Goal: Task Accomplishment & Management: Complete application form

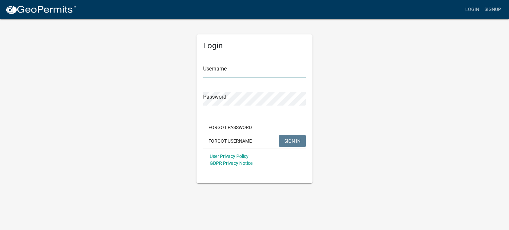
click at [224, 71] on input "Username" at bounding box center [254, 71] width 103 height 14
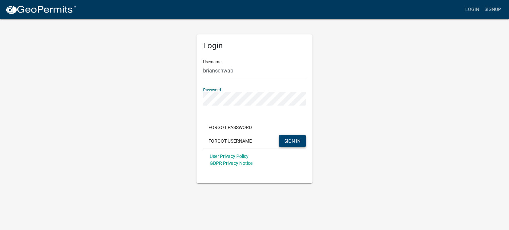
click at [294, 140] on span "SIGN IN" at bounding box center [292, 140] width 16 height 5
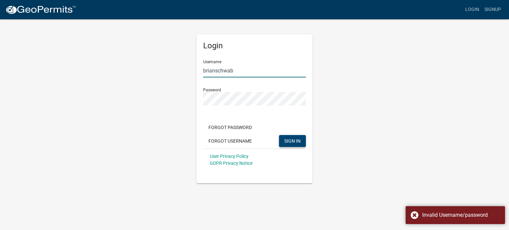
click at [215, 71] on input "brianschwab" at bounding box center [254, 71] width 103 height 14
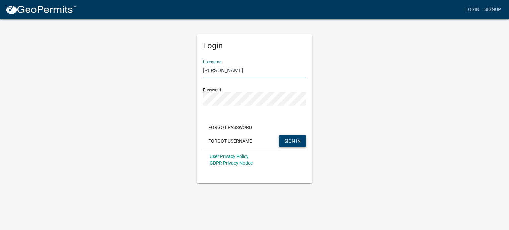
click at [205, 69] on input "[PERSON_NAME]" at bounding box center [254, 71] width 103 height 14
click at [218, 70] on input "[PERSON_NAME]" at bounding box center [254, 71] width 103 height 14
type input "[PERSON_NAME]"
click at [288, 143] on span "SIGN IN" at bounding box center [292, 140] width 16 height 5
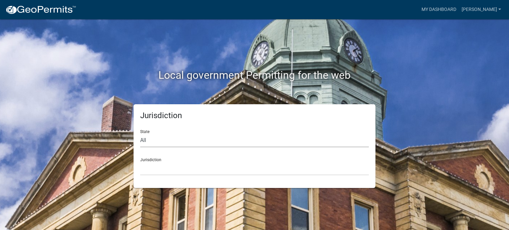
click at [184, 137] on select "All [US_STATE] [US_STATE] [US_STATE] [US_STATE] [US_STATE] [US_STATE] [US_STATE…" at bounding box center [254, 141] width 229 height 14
select select "[US_STATE]"
click at [140, 134] on select "All [US_STATE] [US_STATE] [US_STATE] [US_STATE] [US_STATE] [US_STATE] [US_STATE…" at bounding box center [254, 141] width 229 height 14
click at [184, 162] on select "[GEOGRAPHIC_DATA], [US_STATE] [GEOGRAPHIC_DATA], [US_STATE] [GEOGRAPHIC_DATA], …" at bounding box center [254, 169] width 229 height 14
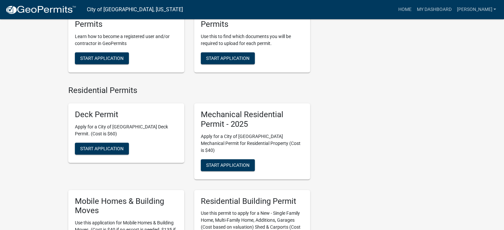
scroll to position [331, 0]
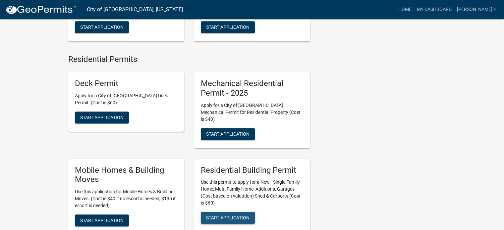
click at [229, 215] on span "Start Application" at bounding box center [227, 217] width 43 height 5
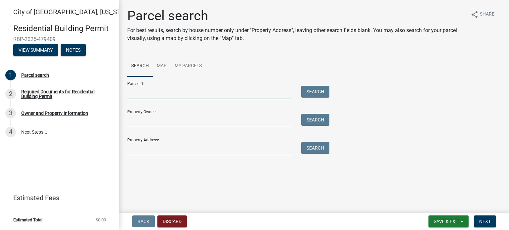
click at [183, 94] on input "Parcel ID:" at bounding box center [209, 93] width 164 height 14
click at [137, 93] on input "[PERSON_NAME]" at bounding box center [209, 93] width 164 height 14
type input "[PERSON_NAME]"
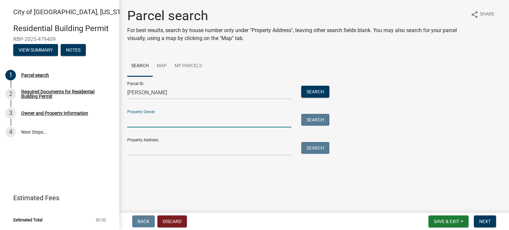
click at [138, 123] on input "Property Owner:" at bounding box center [209, 121] width 164 height 14
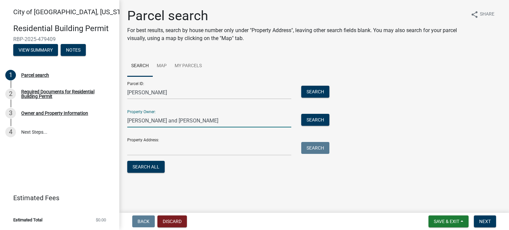
type input "[PERSON_NAME] and [PERSON_NAME]"
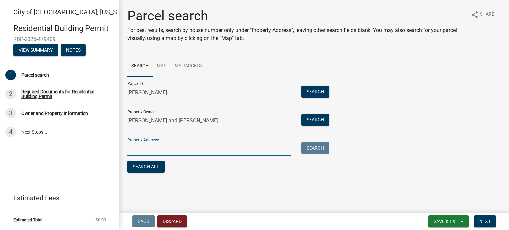
click at [211, 146] on input "Property Address:" at bounding box center [209, 149] width 164 height 14
type input "[STREET_ADDRESS]"
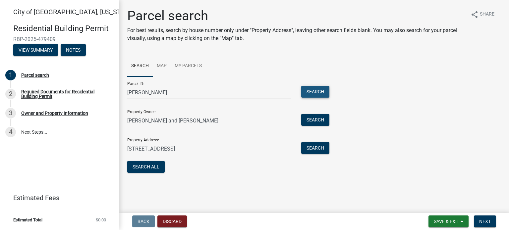
click at [323, 94] on button "Search" at bounding box center [315, 92] width 28 height 12
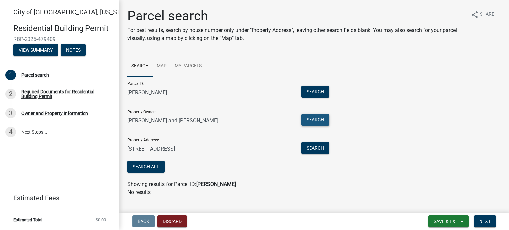
click at [312, 120] on button "Search" at bounding box center [315, 120] width 28 height 12
click at [449, 220] on span "Save & Exit" at bounding box center [447, 221] width 26 height 5
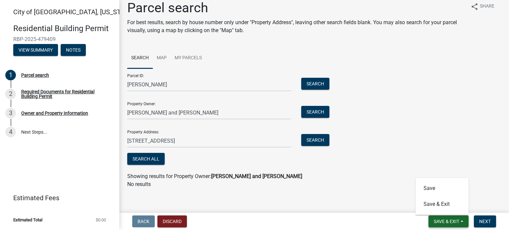
scroll to position [12, 0]
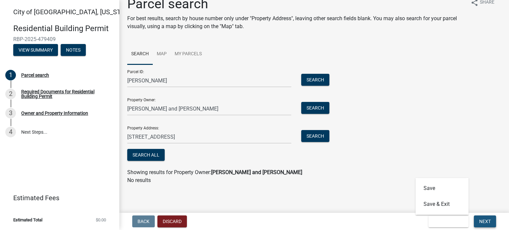
click at [482, 219] on span "Next" at bounding box center [485, 221] width 12 height 5
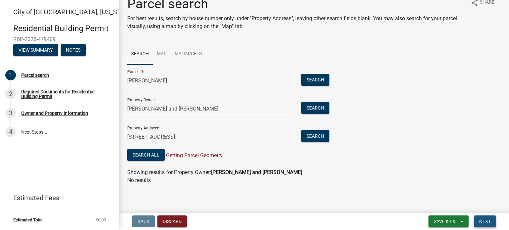
click at [491, 222] on button "Next" at bounding box center [485, 222] width 22 height 12
click at [157, 156] on button "Search All" at bounding box center [145, 155] width 37 height 12
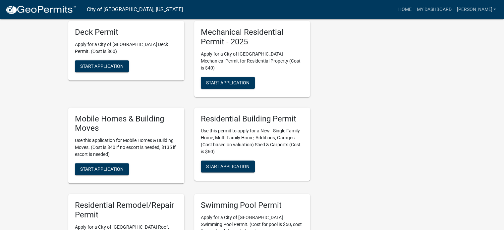
scroll to position [398, 0]
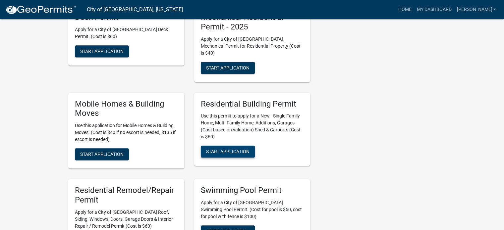
click at [230, 149] on span "Start Application" at bounding box center [227, 151] width 43 height 5
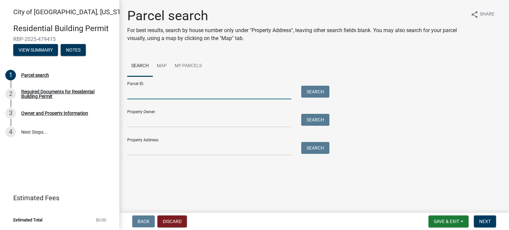
click at [203, 94] on input "Parcel ID:" at bounding box center [209, 93] width 164 height 14
type input "[PERSON_NAME]"
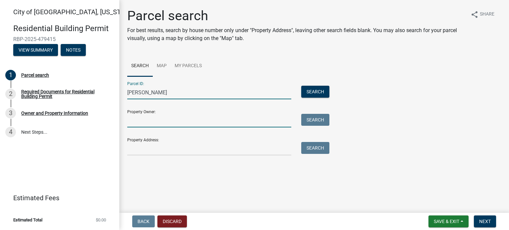
click at [174, 127] on input "Property Owner:" at bounding box center [209, 121] width 164 height 14
type input "[PERSON_NAME] and [PERSON_NAME]"
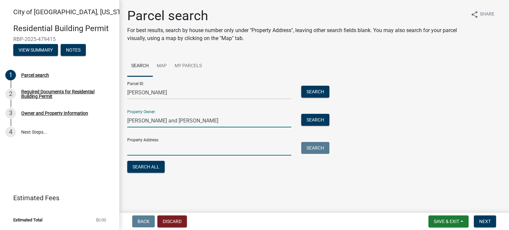
click at [180, 153] on input "Property Address:" at bounding box center [209, 149] width 164 height 14
type input "[STREET_ADDRESS]"
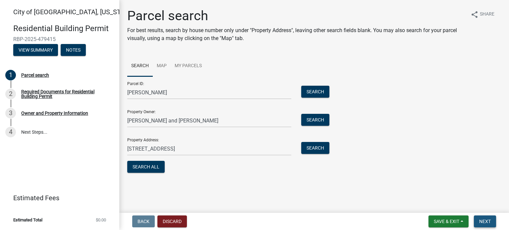
click at [493, 221] on button "Next" at bounding box center [485, 222] width 22 height 12
click at [153, 167] on button "Search All" at bounding box center [145, 167] width 37 height 12
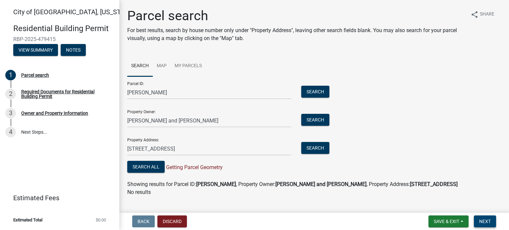
click at [490, 224] on span "Next" at bounding box center [485, 221] width 12 height 5
click at [45, 95] on div "Required Documents for Residential Building Permit" at bounding box center [64, 93] width 87 height 9
click at [11, 94] on div "2" at bounding box center [10, 94] width 11 height 11
click at [56, 135] on link "4 Next Steps..." at bounding box center [59, 132] width 119 height 19
click at [9, 134] on div "4" at bounding box center [10, 132] width 11 height 11
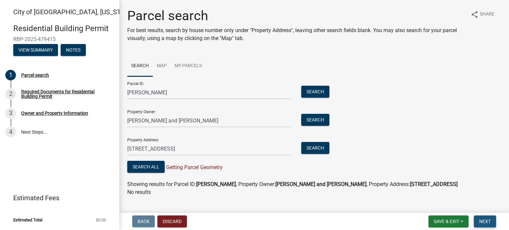
click at [490, 222] on span "Next" at bounding box center [485, 221] width 12 height 5
click at [447, 219] on span "Save & Exit" at bounding box center [447, 221] width 26 height 5
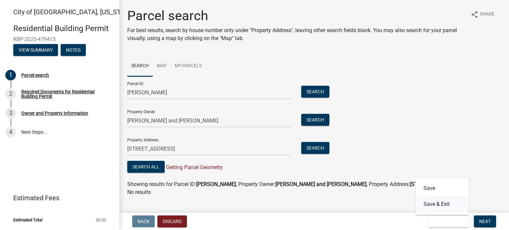
click at [444, 205] on button "Save & Exit" at bounding box center [442, 204] width 53 height 16
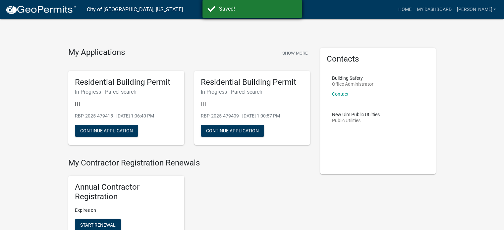
click at [223, 6] on div "Saved!" at bounding box center [258, 9] width 78 height 8
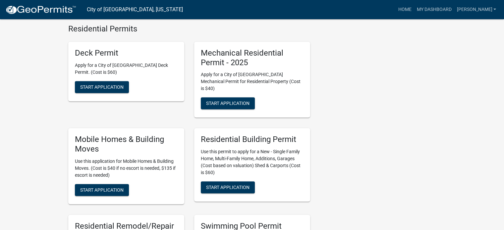
scroll to position [365, 0]
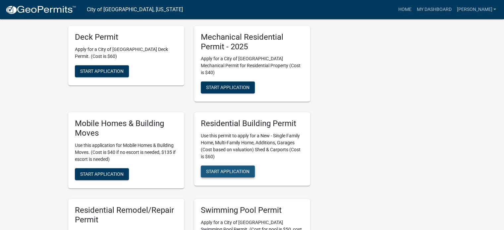
click at [240, 169] on span "Start Application" at bounding box center [227, 171] width 43 height 5
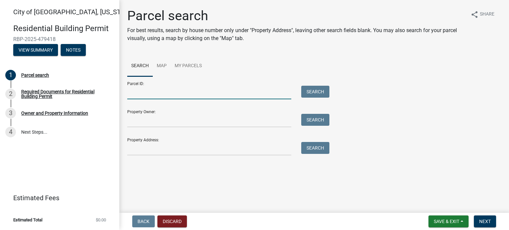
click at [212, 98] on input "Parcel ID:" at bounding box center [209, 93] width 164 height 14
click at [188, 95] on input "Parcel ID:" at bounding box center [209, 93] width 164 height 14
drag, startPoint x: 183, startPoint y: 97, endPoint x: 177, endPoint y: 97, distance: 5.6
click at [177, 97] on input "Parcel ID:" at bounding box center [209, 93] width 164 height 14
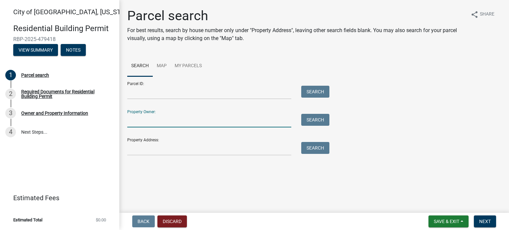
click at [176, 118] on input "Property Owner:" at bounding box center [209, 121] width 164 height 14
type input "[PERSON_NAME] and [PERSON_NAME]"
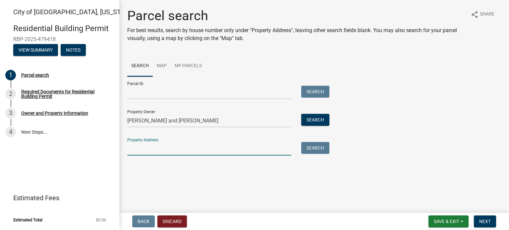
click at [181, 154] on input "Property Address:" at bounding box center [209, 149] width 164 height 14
type input "[STREET_ADDRESS]"
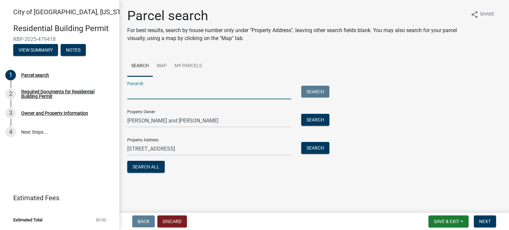
click at [156, 97] on input "Parcel ID:" at bounding box center [209, 93] width 164 height 14
click at [80, 94] on div "Required Documents for Residential Building Permit" at bounding box center [64, 93] width 87 height 9
click at [81, 97] on div "Required Documents for Residential Building Permit" at bounding box center [64, 93] width 87 height 9
click at [490, 220] on button "Next" at bounding box center [485, 222] width 22 height 12
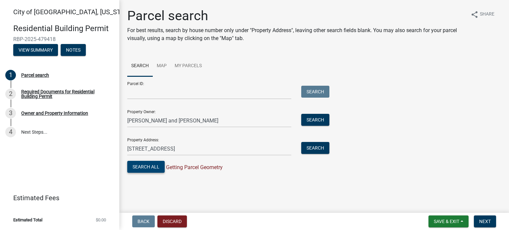
click at [155, 170] on button "Search All" at bounding box center [145, 167] width 37 height 12
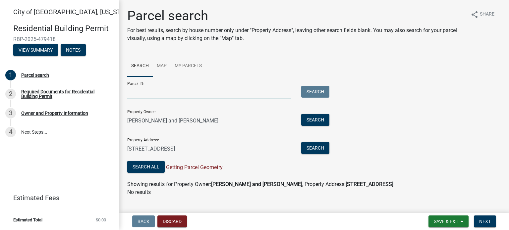
drag, startPoint x: 243, startPoint y: 99, endPoint x: 238, endPoint y: 94, distance: 6.6
click at [239, 95] on input "Parcel ID:" at bounding box center [209, 93] width 164 height 14
click at [315, 118] on button "Search" at bounding box center [315, 120] width 28 height 12
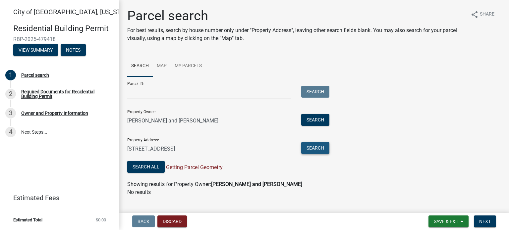
click at [317, 144] on button "Search" at bounding box center [315, 148] width 28 height 12
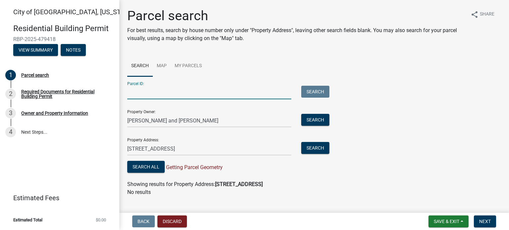
click at [208, 95] on input "Parcel ID:" at bounding box center [209, 93] width 164 height 14
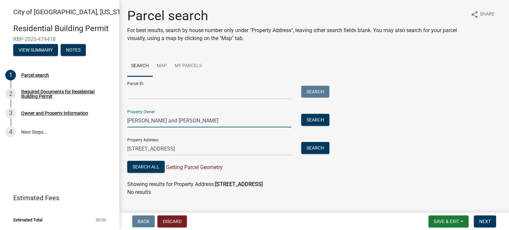
drag, startPoint x: 243, startPoint y: 122, endPoint x: 130, endPoint y: 117, distance: 113.1
click at [130, 117] on input "[PERSON_NAME] and [PERSON_NAME]" at bounding box center [209, 121] width 164 height 14
type input "T"
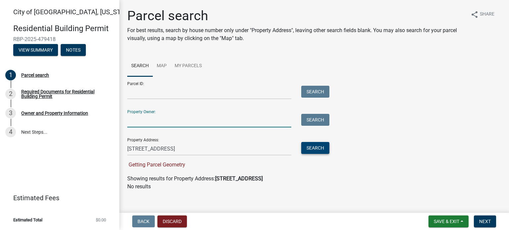
click at [317, 146] on button "Search" at bounding box center [315, 148] width 28 height 12
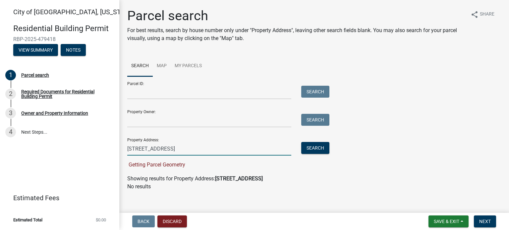
click at [210, 148] on input "[STREET_ADDRESS]" at bounding box center [209, 149] width 164 height 14
type input "[STREET_ADDRESS]"
click at [317, 145] on button "Search" at bounding box center [315, 148] width 28 height 12
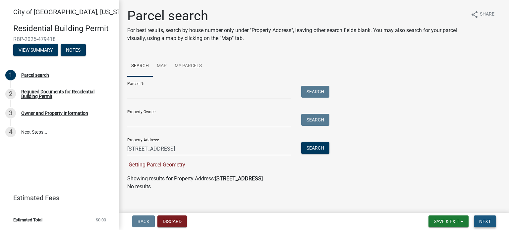
click at [484, 225] on button "Next" at bounding box center [485, 222] width 22 height 12
click at [484, 224] on span "Next" at bounding box center [485, 221] width 12 height 5
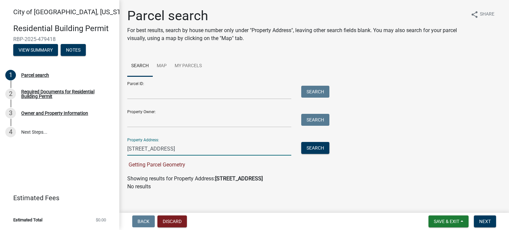
click at [219, 148] on input "[STREET_ADDRESS]" at bounding box center [209, 149] width 164 height 14
drag, startPoint x: 219, startPoint y: 148, endPoint x: 161, endPoint y: 148, distance: 58.3
drag, startPoint x: 161, startPoint y: 148, endPoint x: 133, endPoint y: 148, distance: 28.5
click at [132, 148] on input "[STREET_ADDRESS]" at bounding box center [209, 149] width 164 height 14
drag, startPoint x: 160, startPoint y: 151, endPoint x: 174, endPoint y: 151, distance: 13.6
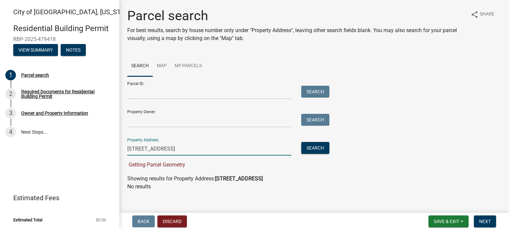
click at [160, 151] on input "[STREET_ADDRESS]" at bounding box center [209, 149] width 164 height 14
click at [316, 144] on button "Search" at bounding box center [315, 148] width 28 height 12
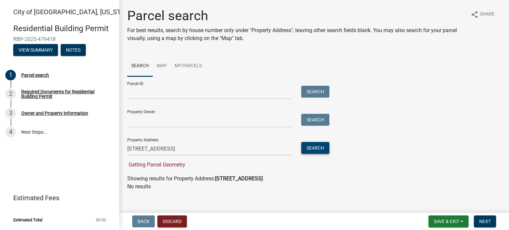
click at [316, 145] on button "Search" at bounding box center [315, 148] width 28 height 12
click at [485, 221] on span "Next" at bounding box center [485, 221] width 12 height 5
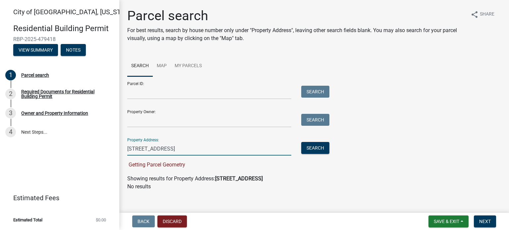
drag, startPoint x: 225, startPoint y: 151, endPoint x: 118, endPoint y: 159, distance: 106.7
click at [119, 160] on div "[GEOGRAPHIC_DATA], [US_STATE] Residential Building Permit RBP-2025-479418 View …" at bounding box center [254, 115] width 509 height 230
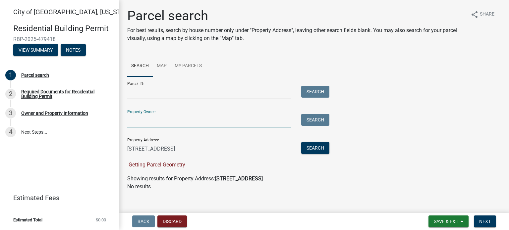
click at [137, 119] on input "Property Owner:" at bounding box center [209, 121] width 164 height 14
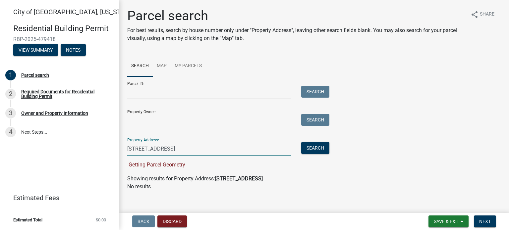
drag, startPoint x: 225, startPoint y: 151, endPoint x: 103, endPoint y: 156, distance: 122.0
click at [103, 156] on div "[GEOGRAPHIC_DATA], [US_STATE] Residential Building Permit RBP-2025-479418 View …" at bounding box center [254, 115] width 509 height 230
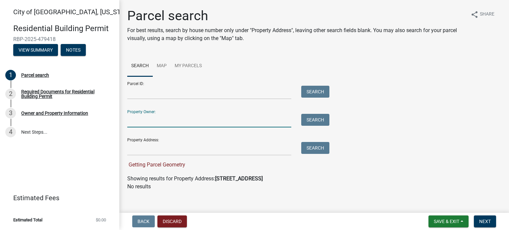
click at [138, 121] on input "Property Owner:" at bounding box center [209, 121] width 164 height 14
type input "[PERSON_NAME] and [PERSON_NAME]"
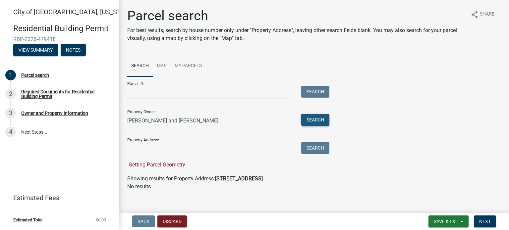
click at [309, 121] on button "Search" at bounding box center [315, 120] width 28 height 12
click at [172, 157] on form "Parcel ID: Search Property Owner: [PERSON_NAME] and [PERSON_NAME] Search Proper…" at bounding box center [226, 123] width 199 height 92
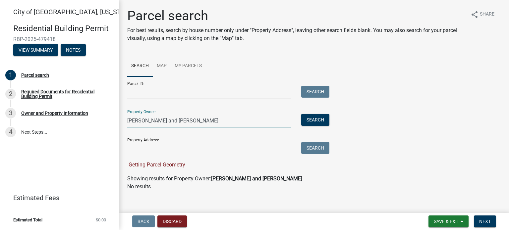
click at [194, 120] on input "[PERSON_NAME] and [PERSON_NAME]" at bounding box center [209, 121] width 164 height 14
drag, startPoint x: 187, startPoint y: 123, endPoint x: 105, endPoint y: 130, distance: 82.8
click at [105, 130] on div "[GEOGRAPHIC_DATA], [US_STATE] Residential Building Permit RBP-2025-479418 View …" at bounding box center [254, 115] width 509 height 230
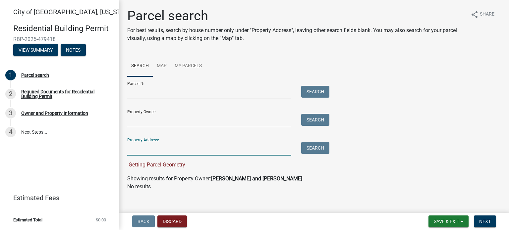
click at [141, 149] on input "Property Address:" at bounding box center [209, 149] width 164 height 14
type input "[STREET_ADDRESS]"
click at [313, 150] on button "Search" at bounding box center [315, 148] width 28 height 12
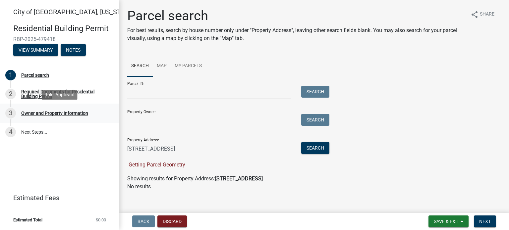
click at [32, 111] on div "Owner and Property Information" at bounding box center [54, 113] width 67 height 5
click at [49, 113] on div "Owner and Property Information" at bounding box center [54, 113] width 67 height 5
click at [50, 113] on div "Owner and Property Information" at bounding box center [54, 113] width 67 height 5
click at [48, 96] on div "Required Documents for Residential Building Permit" at bounding box center [64, 93] width 87 height 9
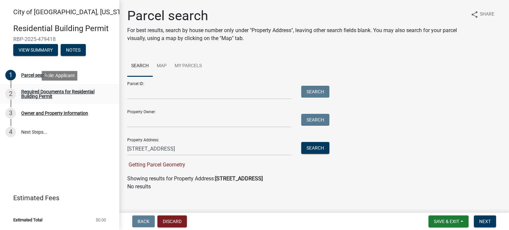
click at [56, 94] on div "Required Documents for Residential Building Permit" at bounding box center [64, 93] width 87 height 9
click at [49, 90] on div "Required Documents for Residential Building Permit" at bounding box center [64, 93] width 87 height 9
click at [48, 90] on div "Required Documents for Residential Building Permit" at bounding box center [64, 93] width 87 height 9
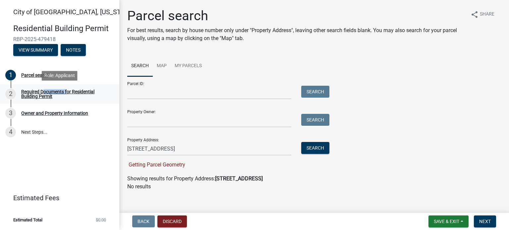
click at [48, 90] on div "Required Documents for Residential Building Permit" at bounding box center [64, 93] width 87 height 9
drag, startPoint x: 76, startPoint y: 103, endPoint x: 437, endPoint y: 123, distance: 362.4
click at [442, 124] on div "Parcel ID: Search Property Owner: Search Property Address: [STREET_ADDRESS] Sea…" at bounding box center [314, 123] width 374 height 92
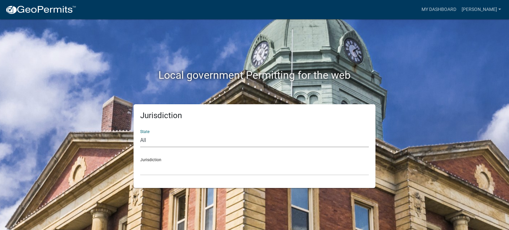
click at [170, 140] on select "All [US_STATE] [US_STATE] [US_STATE] [US_STATE] [US_STATE] [US_STATE] [US_STATE…" at bounding box center [254, 141] width 229 height 14
select select "[US_STATE]"
click at [140, 134] on select "All [US_STATE] [US_STATE] [US_STATE] [US_STATE] [US_STATE] [US_STATE] [US_STATE…" at bounding box center [254, 141] width 229 height 14
click at [170, 160] on div "Jurisdiction [GEOGRAPHIC_DATA], [US_STATE] [GEOGRAPHIC_DATA], [US_STATE] [GEOGR…" at bounding box center [254, 164] width 229 height 23
click at [171, 168] on select "[GEOGRAPHIC_DATA], [US_STATE] [GEOGRAPHIC_DATA], [US_STATE] [GEOGRAPHIC_DATA], …" at bounding box center [254, 169] width 229 height 14
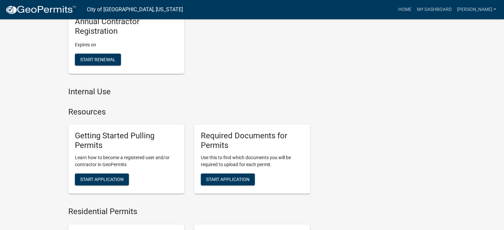
scroll to position [133, 0]
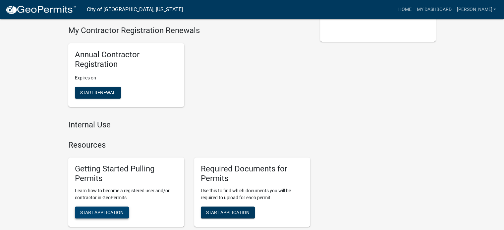
click at [112, 214] on span "Start Application" at bounding box center [101, 212] width 43 height 5
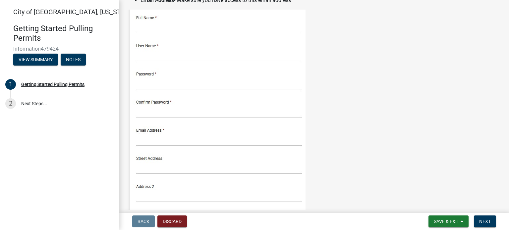
scroll to position [166, 0]
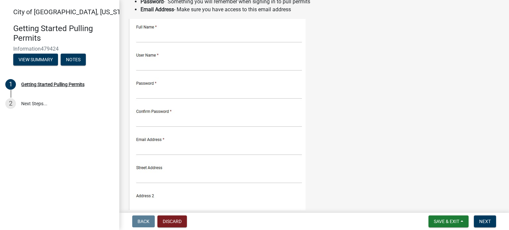
click at [177, 38] on img at bounding box center [216, 161] width 178 height 285
click at [167, 38] on img at bounding box center [216, 161] width 178 height 285
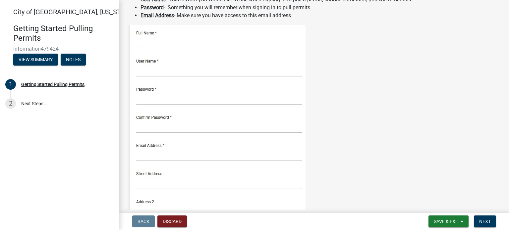
scroll to position [133, 0]
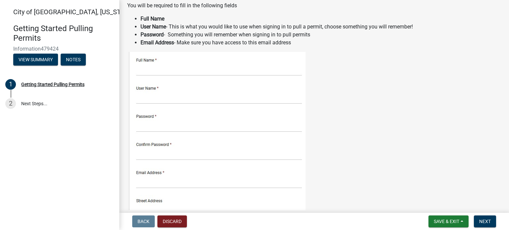
click at [166, 69] on img at bounding box center [216, 194] width 178 height 285
click at [144, 74] on img at bounding box center [216, 194] width 178 height 285
click at [146, 68] on img at bounding box center [216, 194] width 178 height 285
click at [40, 99] on link "2 Next Steps..." at bounding box center [59, 103] width 119 height 19
drag, startPoint x: 167, startPoint y: 74, endPoint x: 191, endPoint y: 70, distance: 23.9
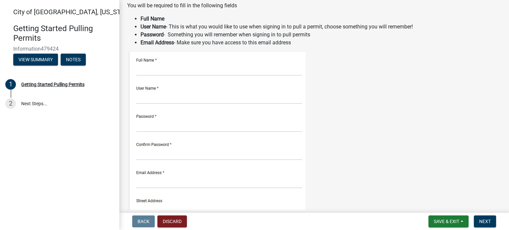
click at [190, 70] on img at bounding box center [216, 194] width 178 height 285
click at [191, 70] on img at bounding box center [216, 194] width 178 height 285
click at [179, 68] on img at bounding box center [216, 194] width 178 height 285
click at [193, 64] on img at bounding box center [216, 194] width 178 height 285
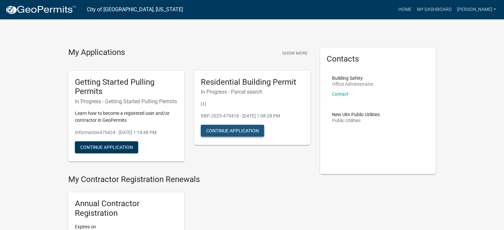
click at [224, 131] on button "Continue Application" at bounding box center [232, 131] width 63 height 12
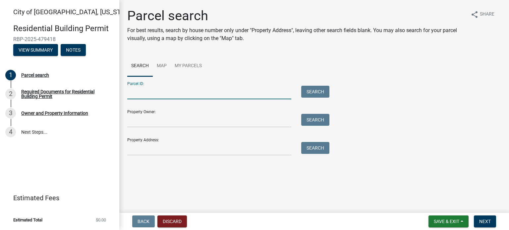
drag, startPoint x: 211, startPoint y: 96, endPoint x: 207, endPoint y: 96, distance: 4.0
click at [207, 96] on input "Parcel ID:" at bounding box center [209, 93] width 164 height 14
click at [189, 96] on input "Parcel ID:" at bounding box center [209, 93] width 164 height 14
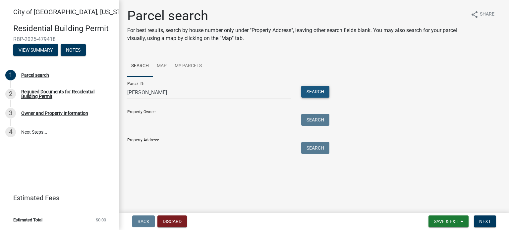
click at [317, 92] on button "Search" at bounding box center [315, 92] width 28 height 12
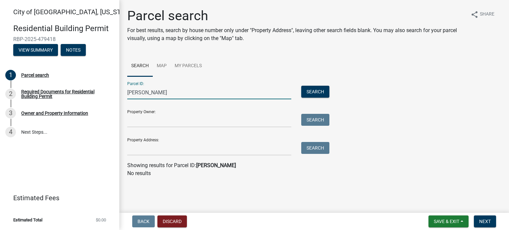
click at [140, 94] on input "[PERSON_NAME]" at bounding box center [209, 93] width 164 height 14
type input "BrianSchwab"
click at [325, 92] on button "Search" at bounding box center [315, 92] width 28 height 12
drag, startPoint x: 161, startPoint y: 97, endPoint x: 102, endPoint y: 101, distance: 58.8
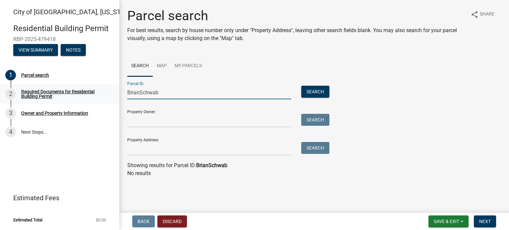
click at [102, 101] on div "City of New Ulm, Minnesota Residential Building Permit RBP-2025-479418 View Sum…" at bounding box center [254, 115] width 509 height 230
click at [161, 64] on link "Map" at bounding box center [162, 66] width 18 height 21
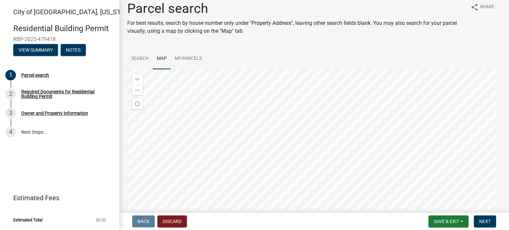
scroll to position [40, 0]
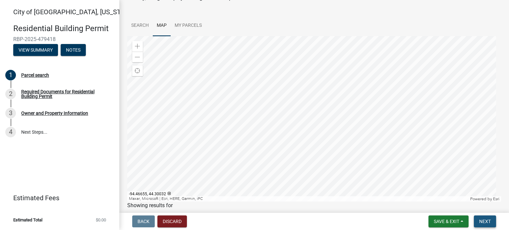
click at [482, 223] on span "Next" at bounding box center [485, 221] width 12 height 5
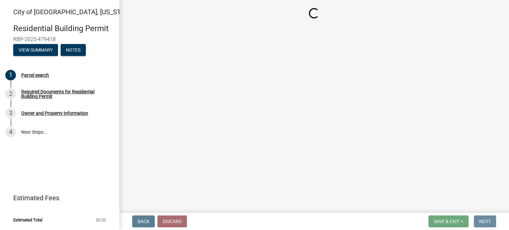
scroll to position [0, 0]
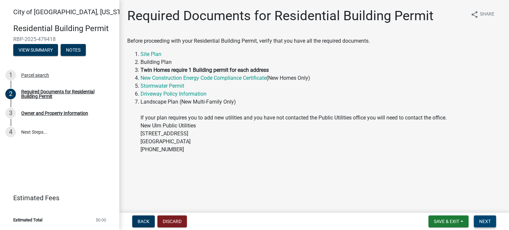
click at [485, 221] on span "Next" at bounding box center [485, 221] width 12 height 5
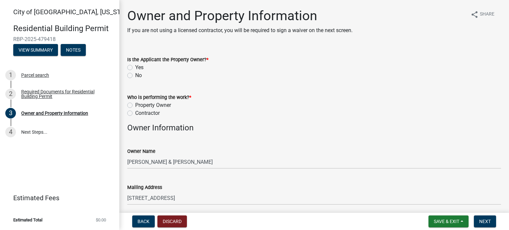
click at [135, 75] on label "No" at bounding box center [138, 76] width 7 height 8
click at [135, 75] on input "No" at bounding box center [137, 74] width 4 height 4
radio input "true"
click at [135, 114] on label "Contractor" at bounding box center [147, 113] width 25 height 8
click at [135, 114] on input "Contractor" at bounding box center [137, 111] width 4 height 4
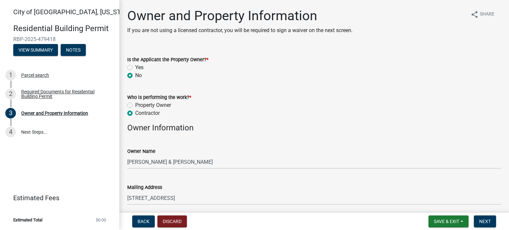
radio input "true"
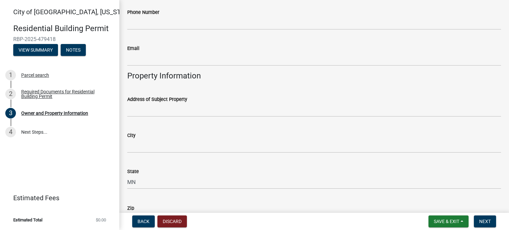
scroll to position [331, 0]
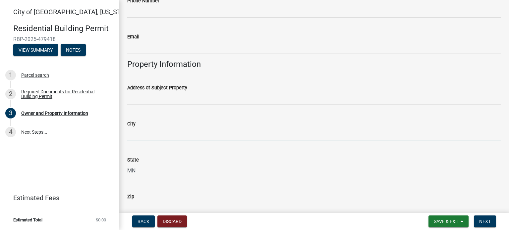
click at [197, 134] on input "City" at bounding box center [314, 135] width 374 height 14
type input "New Ulm"
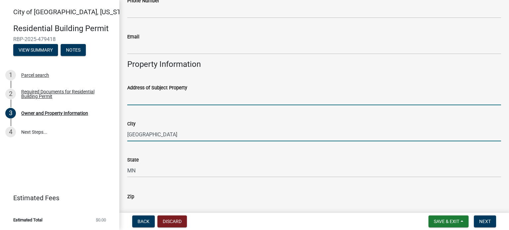
type input "2104 North Highland Avenue"
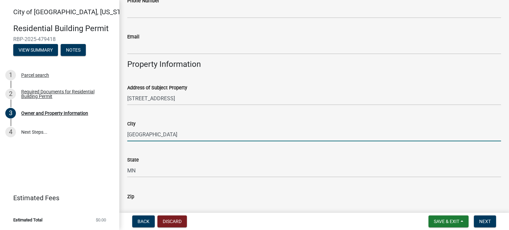
type input "56073"
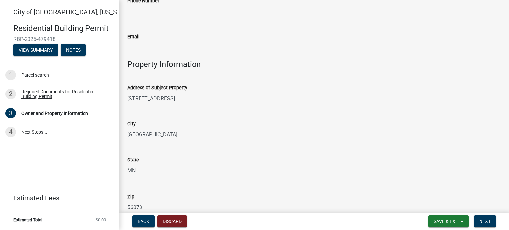
drag, startPoint x: 195, startPoint y: 99, endPoint x: 127, endPoint y: 100, distance: 68.3
click at [127, 100] on div "Address of Subject Property 2104 North Highland Avenue" at bounding box center [314, 90] width 384 height 31
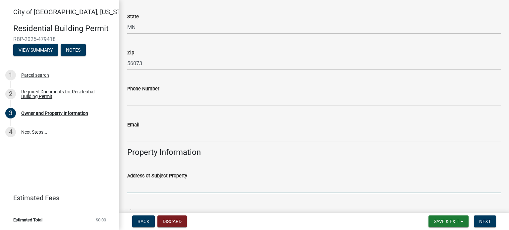
scroll to position [232, 0]
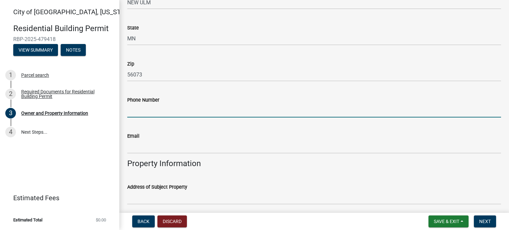
click at [140, 107] on input "Phone Number" at bounding box center [314, 111] width 374 height 14
type input "507 276 9484"
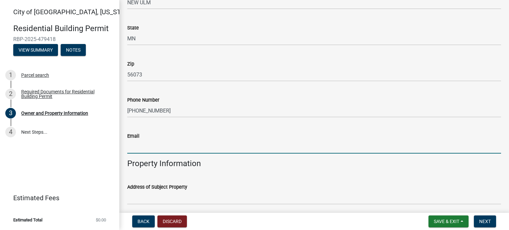
click at [137, 147] on input "Email" at bounding box center [314, 147] width 374 height 14
click at [139, 147] on input "Email" at bounding box center [314, 147] width 374 height 14
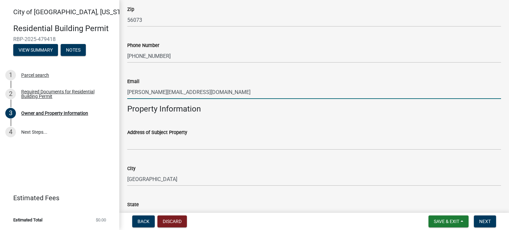
scroll to position [298, 0]
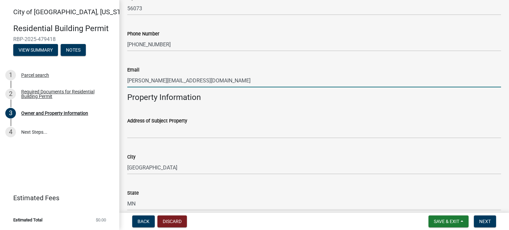
type input "schwab.brian26@gmail.com"
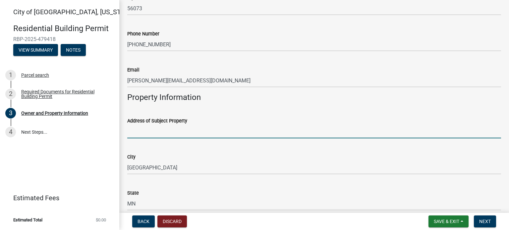
click at [185, 135] on input "Address of Subject Property" at bounding box center [314, 132] width 374 height 14
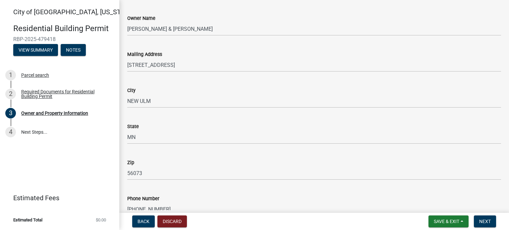
scroll to position [133, 0]
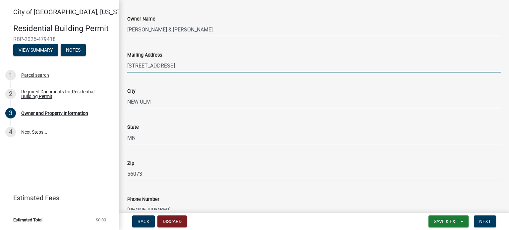
drag, startPoint x: 176, startPoint y: 66, endPoint x: 140, endPoint y: 67, distance: 35.8
drag, startPoint x: 140, startPoint y: 67, endPoint x: 174, endPoint y: 73, distance: 33.6
click at [174, 73] on wm-data-entity-input "Mailing Address 28 WOODLAND DR" at bounding box center [314, 60] width 374 height 36
click at [175, 66] on input "28 WOODLAND DR" at bounding box center [314, 66] width 374 height 14
drag, startPoint x: 175, startPoint y: 66, endPoint x: 123, endPoint y: 68, distance: 52.4
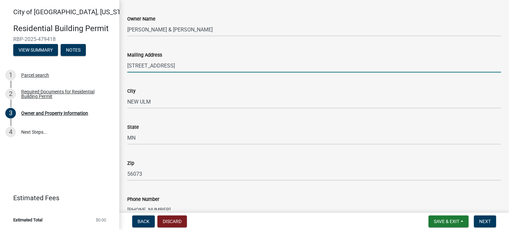
click at [123, 68] on div "Mailing Address 28 WOODLAND DR" at bounding box center [314, 57] width 384 height 31
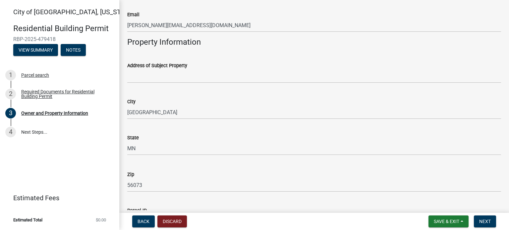
scroll to position [342, 0]
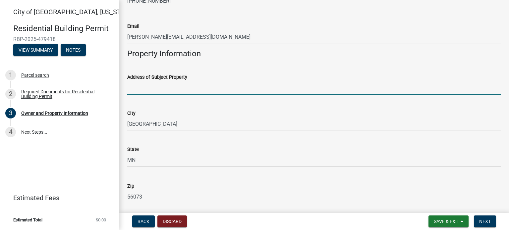
click at [168, 88] on input "Address of Subject Property" at bounding box center [314, 88] width 374 height 14
paste input "28 WOODLAND DR"
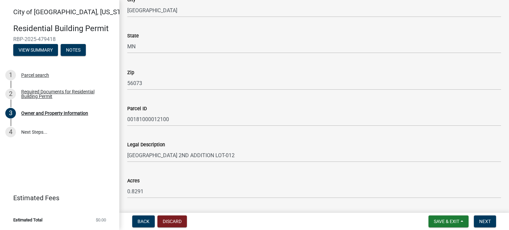
scroll to position [475, 0]
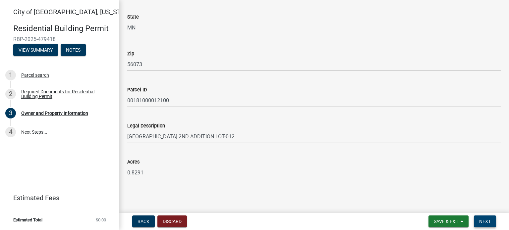
type input "28 WOODLAND DR"
click at [486, 221] on span "Next" at bounding box center [485, 221] width 12 height 5
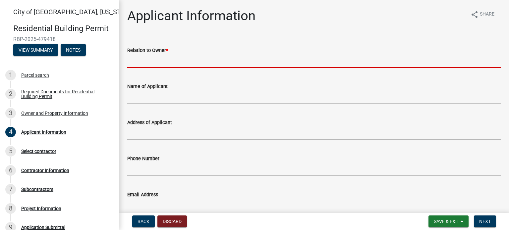
click at [195, 60] on input "Relation to Owner *" at bounding box center [314, 61] width 374 height 14
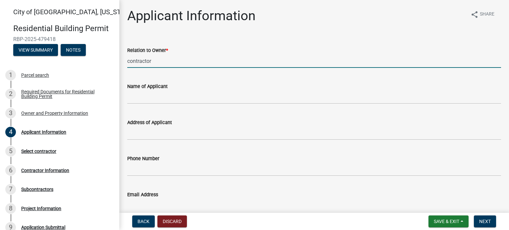
type input "contractor"
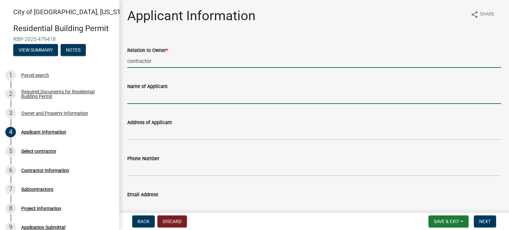
click at [168, 100] on input "Name of Applicant" at bounding box center [314, 97] width 374 height 14
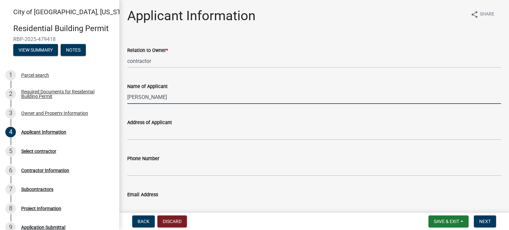
type input "[PERSON_NAME]"
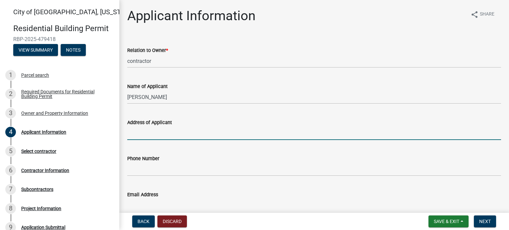
click at [159, 136] on input "Address of Applicant" at bounding box center [314, 134] width 374 height 14
type input "2104 North Highland Avenue"
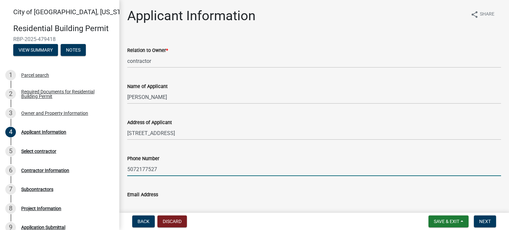
drag, startPoint x: 167, startPoint y: 172, endPoint x: 119, endPoint y: 171, distance: 48.4
click at [119, 171] on div "City of New Ulm, Minnesota Residential Building Permit RBP-2025-479418 View Sum…" at bounding box center [254, 115] width 509 height 230
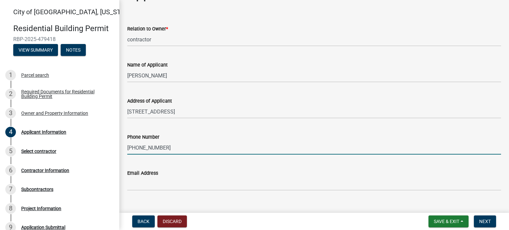
scroll to position [33, 0]
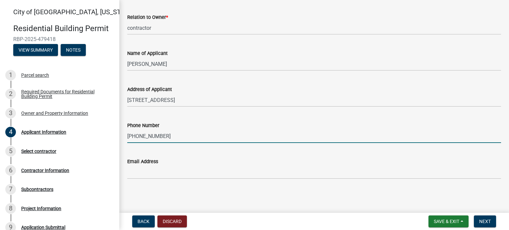
type input "507 276 9484"
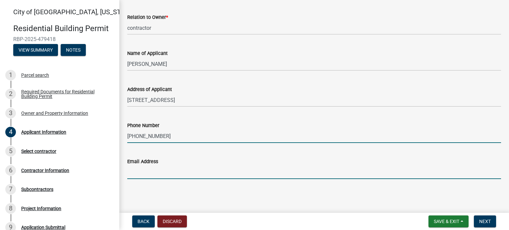
click at [180, 173] on input "Email Address" at bounding box center [314, 173] width 374 height 14
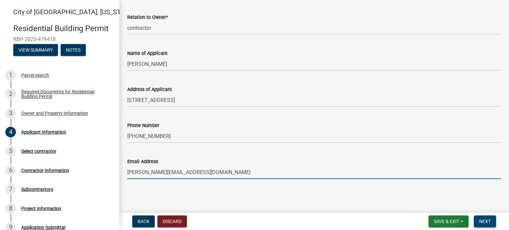
type input "schwab.brian26@gmail.com"
click at [491, 219] on button "Next" at bounding box center [485, 222] width 22 height 12
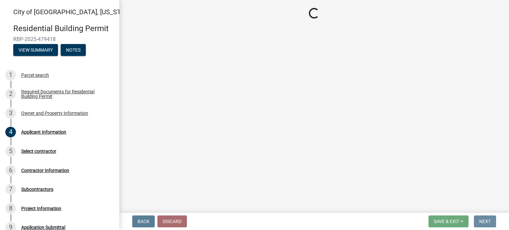
scroll to position [0, 0]
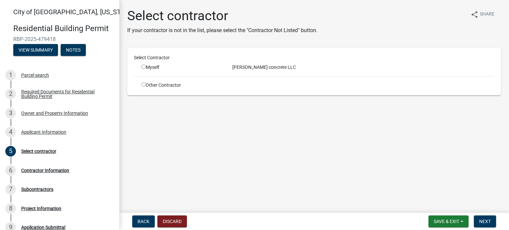
click at [143, 66] on input "radio" at bounding box center [143, 67] width 4 height 4
radio input "true"
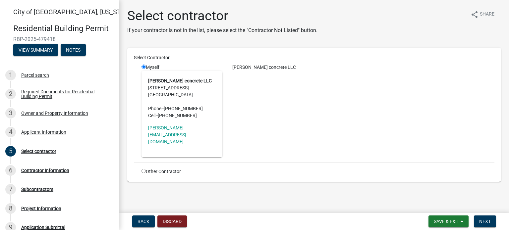
click at [261, 96] on div "Schwab concrete LLC" at bounding box center [363, 110] width 272 height 93
click at [488, 222] on span "Next" at bounding box center [485, 221] width 12 height 5
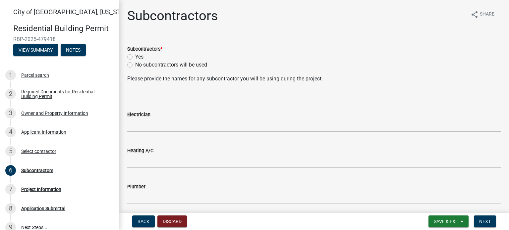
click at [135, 57] on label "Yes" at bounding box center [139, 57] width 8 height 8
click at [135, 57] on input "Yes" at bounding box center [137, 55] width 4 height 4
radio input "true"
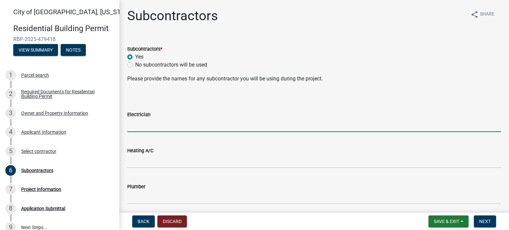
click at [154, 128] on input "Electrician" at bounding box center [314, 126] width 374 height 14
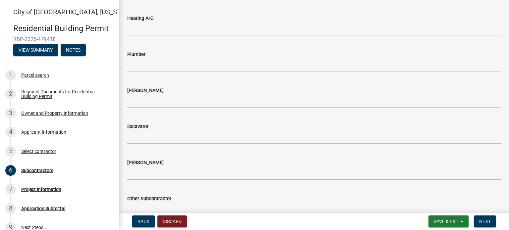
scroll to position [166, 0]
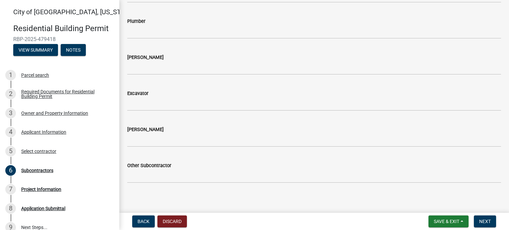
type input "NU Current"
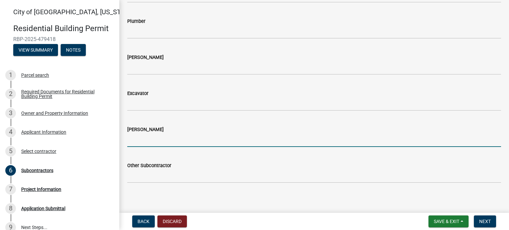
click at [143, 139] on input "Carpenter" at bounding box center [314, 141] width 374 height 14
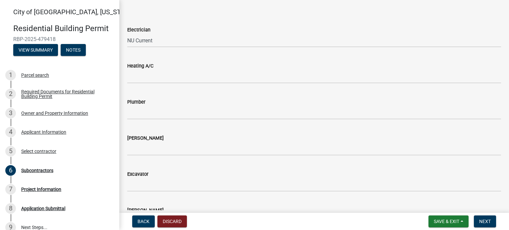
scroll to position [99, 0]
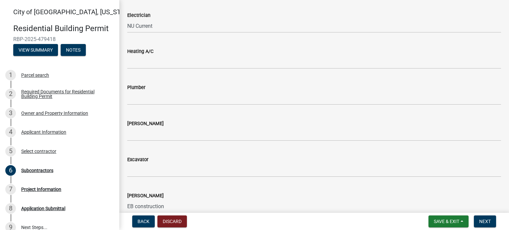
type input "EB construction"
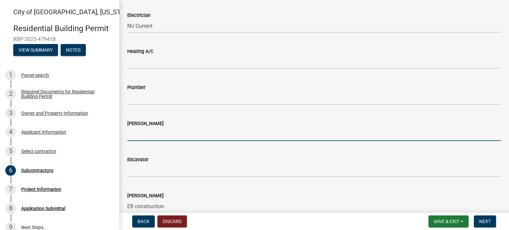
click at [192, 137] on input "Mason" at bounding box center [314, 135] width 374 height 14
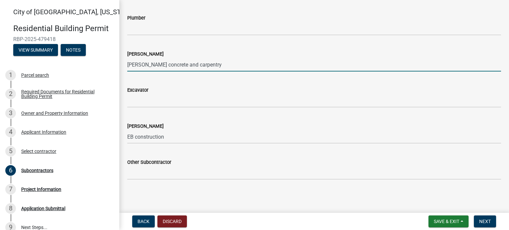
scroll to position [170, 0]
type input "Schwab concrete and carpentry"
click at [484, 220] on span "Next" at bounding box center [485, 221] width 12 height 5
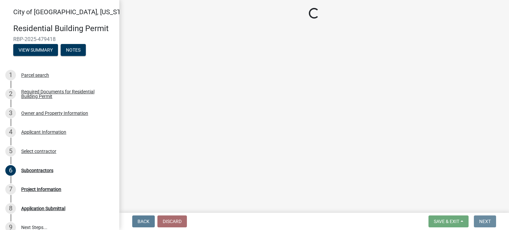
scroll to position [0, 0]
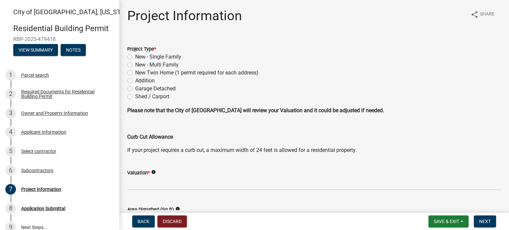
click at [135, 89] on label "Garage Detached" at bounding box center [155, 89] width 40 height 8
click at [135, 89] on input "Garage Detached" at bounding box center [137, 87] width 4 height 4
radio input "true"
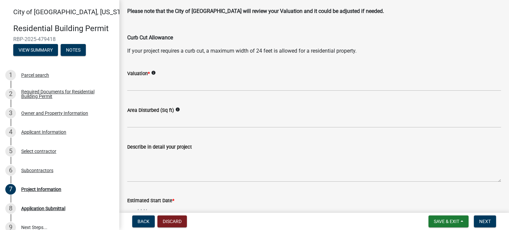
scroll to position [133, 0]
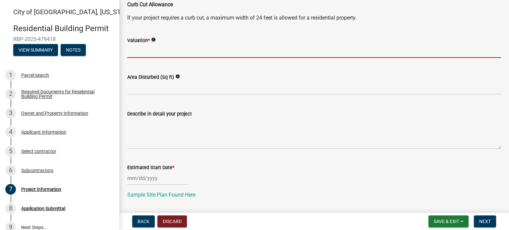
click at [155, 49] on input "text" at bounding box center [314, 51] width 374 height 14
click at [138, 51] on input "text" at bounding box center [314, 51] width 374 height 14
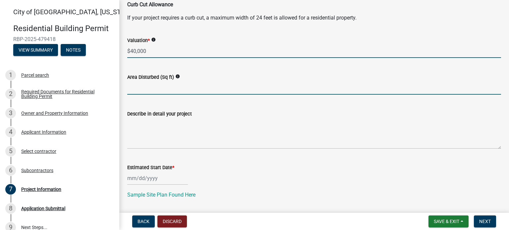
type input "40000"
click at [138, 88] on input "text" at bounding box center [314, 88] width 374 height 14
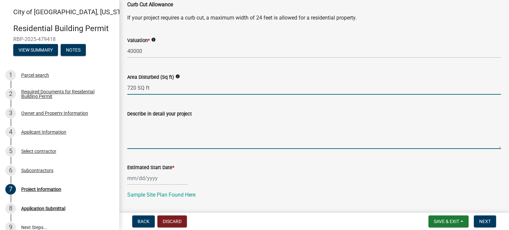
type input "720"
click at [155, 137] on textarea "Describe in detail your project" at bounding box center [314, 133] width 374 height 31
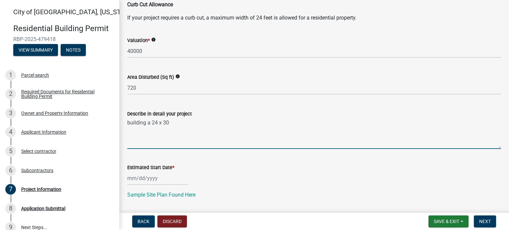
drag, startPoint x: 156, startPoint y: 122, endPoint x: 161, endPoint y: 124, distance: 4.6
click at [156, 122] on textarea "building a 24 x 30" at bounding box center [314, 133] width 374 height 31
click at [170, 122] on textarea "building a 24' x 30" at bounding box center [314, 133] width 374 height 31
drag, startPoint x: 205, startPoint y: 124, endPoint x: 196, endPoint y: 123, distance: 9.7
click at [196, 123] on textarea "building a 24' x 30' detached darage" at bounding box center [314, 133] width 374 height 31
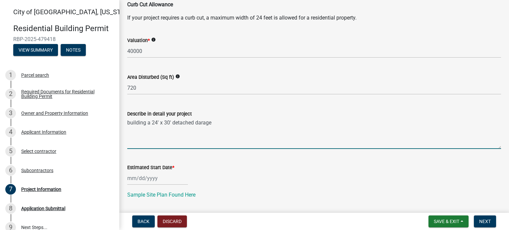
click at [199, 124] on textarea "building a 24' x 30' detached darage" at bounding box center [314, 133] width 374 height 31
click at [223, 124] on textarea "building a 24' x 30' detached garage" at bounding box center [314, 133] width 374 height 31
type textarea "building a 24' x 30' detached garage with floating slab and one row of block"
click at [162, 178] on div at bounding box center [157, 179] width 61 height 14
select select "9"
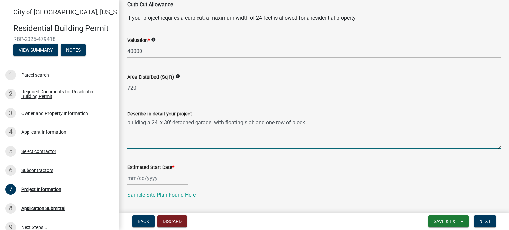
select select "2025"
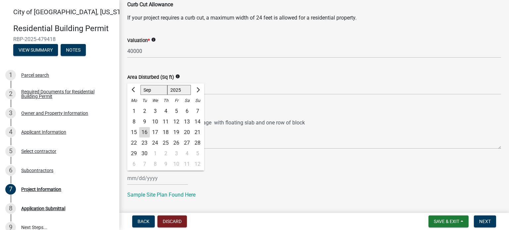
click at [132, 143] on div "22" at bounding box center [134, 143] width 11 height 11
type input "09/22/2025"
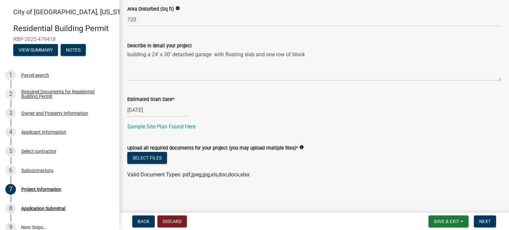
scroll to position [201, 0]
click at [162, 161] on button "Select files" at bounding box center [147, 158] width 40 height 12
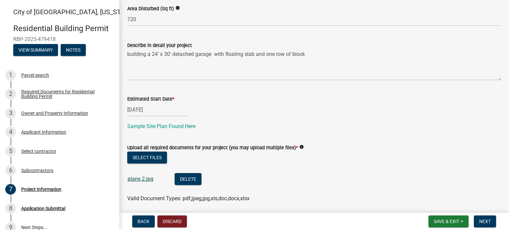
click at [140, 180] on link "plans 2.jpg" at bounding box center [141, 179] width 26 height 6
click at [154, 155] on button "Select files" at bounding box center [147, 158] width 40 height 12
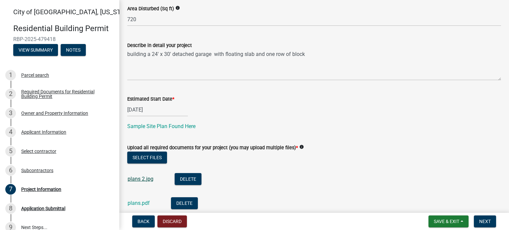
click at [147, 182] on link "plans 2.jpg" at bounding box center [141, 179] width 26 height 6
click at [147, 202] on link "plans.pdf" at bounding box center [139, 203] width 22 height 6
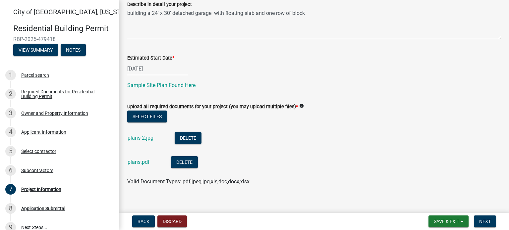
scroll to position [249, 0]
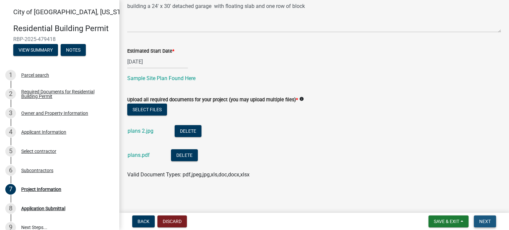
click at [489, 222] on span "Next" at bounding box center [485, 221] width 12 height 5
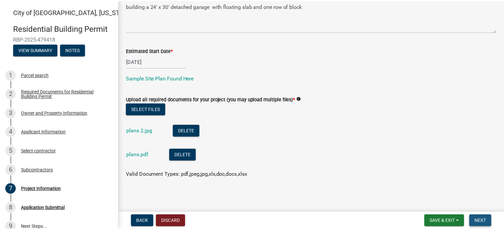
scroll to position [0, 0]
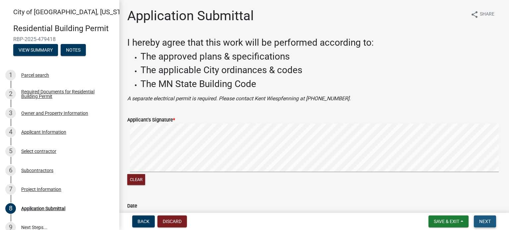
click at [488, 222] on span "Next" at bounding box center [485, 221] width 12 height 5
click at [482, 221] on span "Next" at bounding box center [485, 221] width 12 height 5
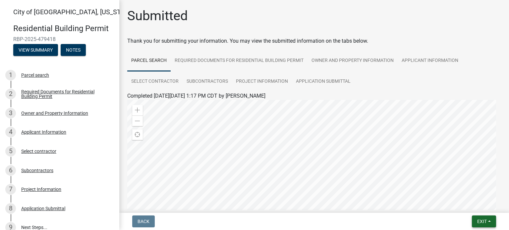
click at [485, 224] on span "Exit" at bounding box center [482, 221] width 10 height 5
click at [466, 206] on button "Save & Exit" at bounding box center [469, 204] width 53 height 16
